Goal: Information Seeking & Learning: Learn about a topic

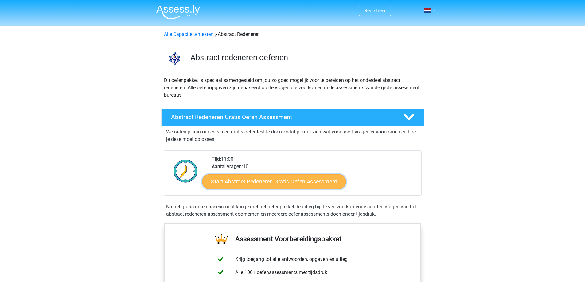
click at [240, 183] on link "Start Abstract Redeneren Gratis Oefen Assessment" at bounding box center [274, 181] width 144 height 15
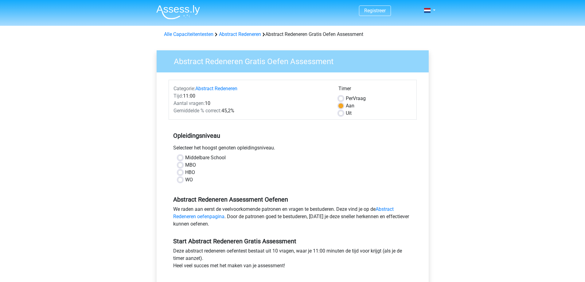
click at [185, 168] on label "MBO" at bounding box center [190, 165] width 11 height 7
click at [181, 168] on input "MBO" at bounding box center [180, 165] width 5 height 6
radio input "true"
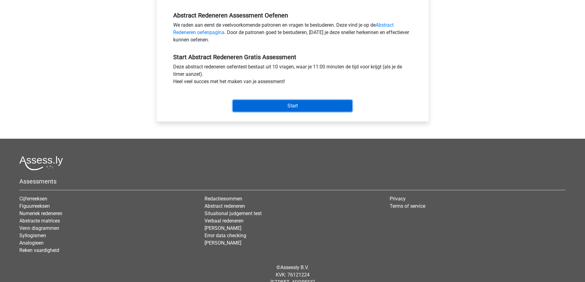
click at [295, 107] on input "Start" at bounding box center [292, 106] width 119 height 12
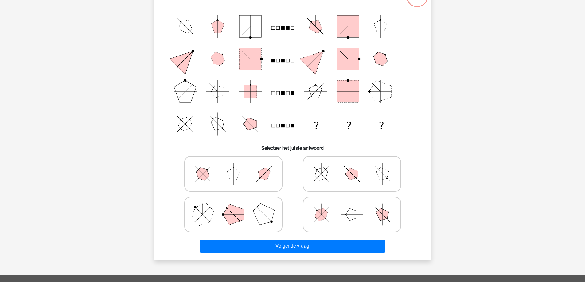
scroll to position [61, 0]
click at [315, 174] on polygon at bounding box center [321, 174] width 18 height 18
click at [352, 166] on input "radio" at bounding box center [354, 164] width 4 height 4
radio input "true"
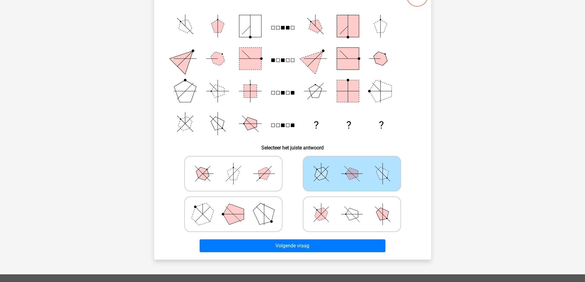
click at [325, 174] on polygon at bounding box center [321, 174] width 18 height 18
click at [352, 166] on input "radio" at bounding box center [354, 164] width 4 height 4
click at [245, 174] on icon at bounding box center [233, 173] width 92 height 31
click at [237, 166] on input "radio" at bounding box center [235, 164] width 4 height 4
radio input "true"
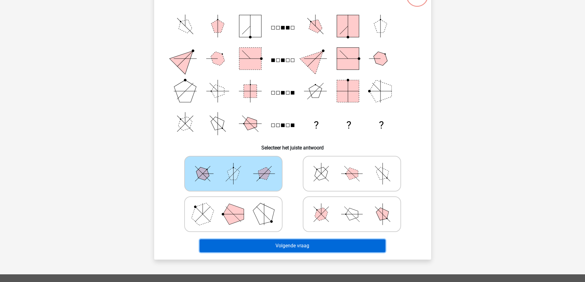
click at [309, 248] on button "Volgende vraag" at bounding box center [293, 246] width 186 height 13
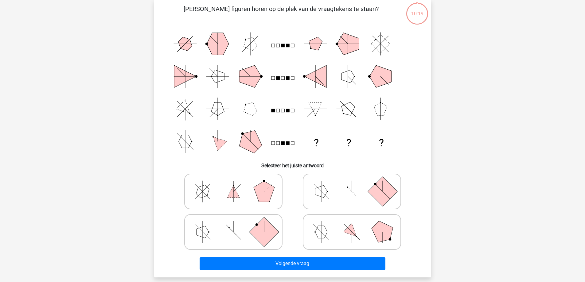
scroll to position [31, 0]
